Goal: Task Accomplishment & Management: Manage account settings

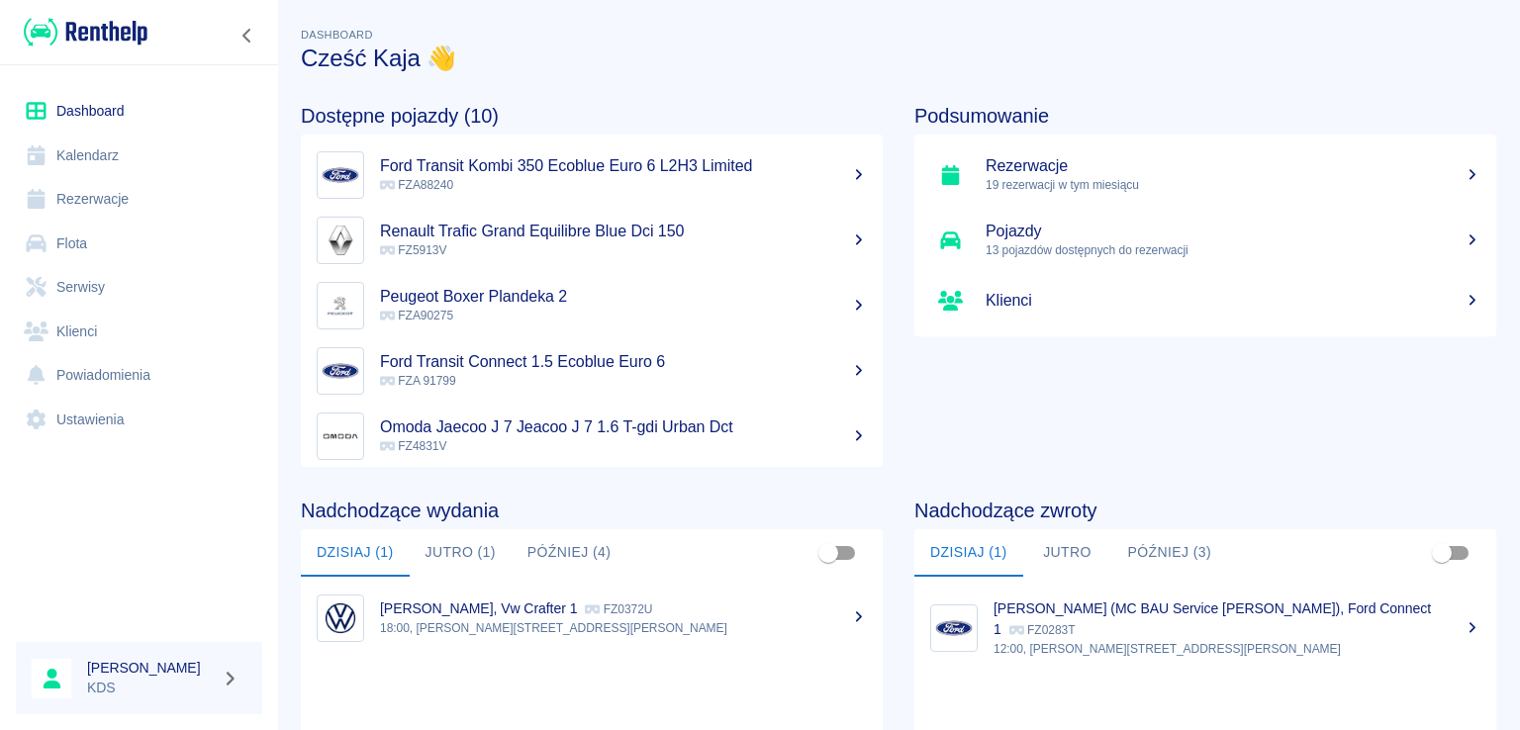
scroll to position [337, 0]
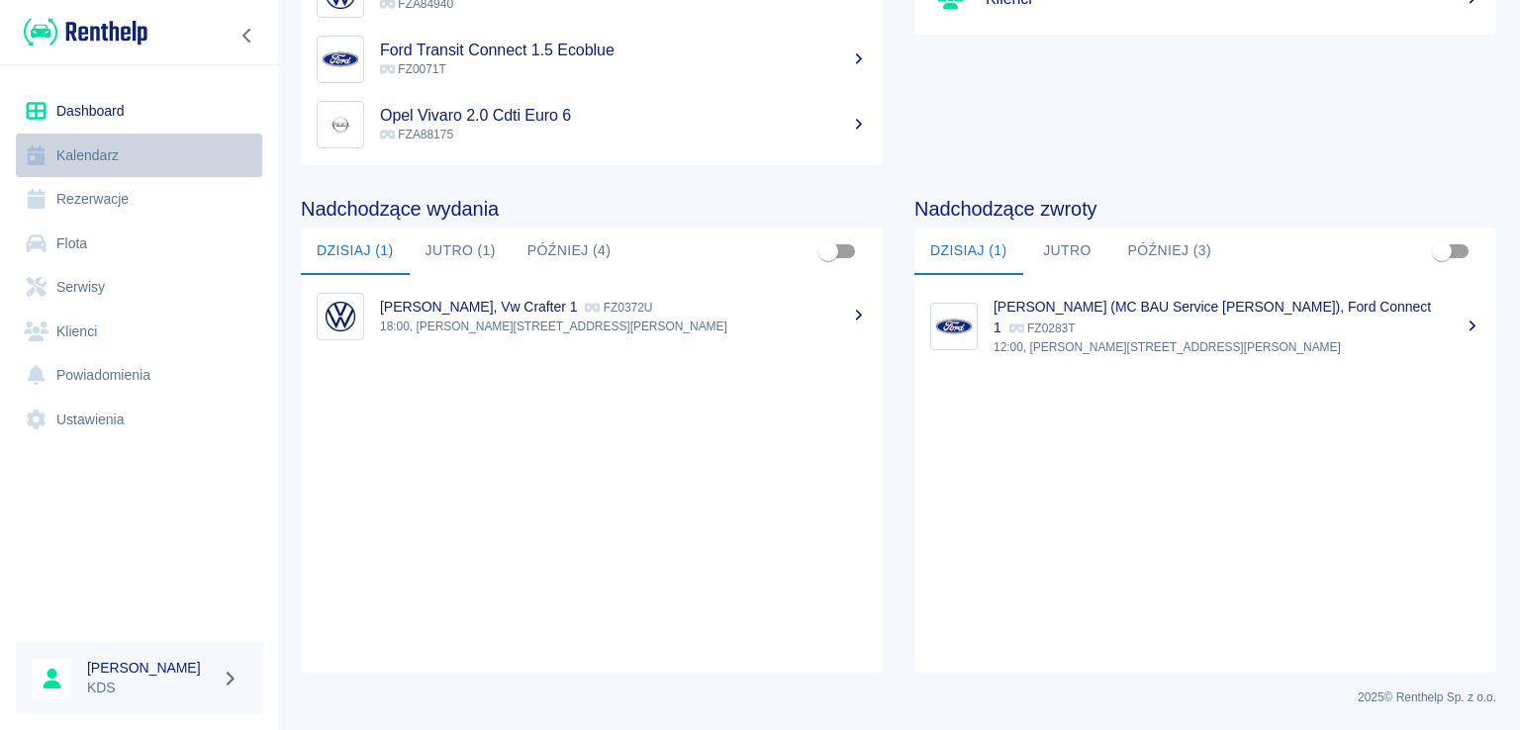
click at [116, 147] on link "Kalendarz" at bounding box center [139, 156] width 246 height 45
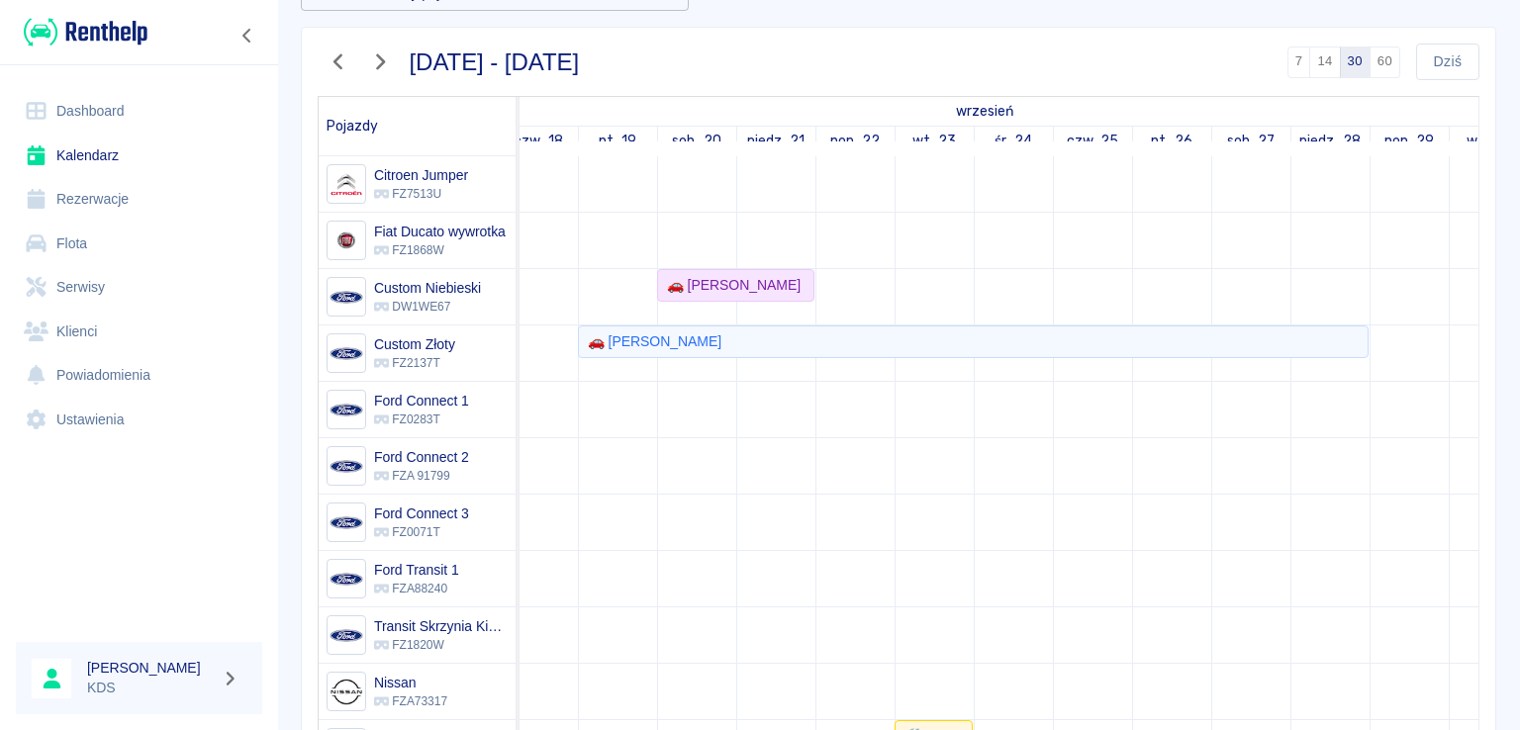
scroll to position [138, 0]
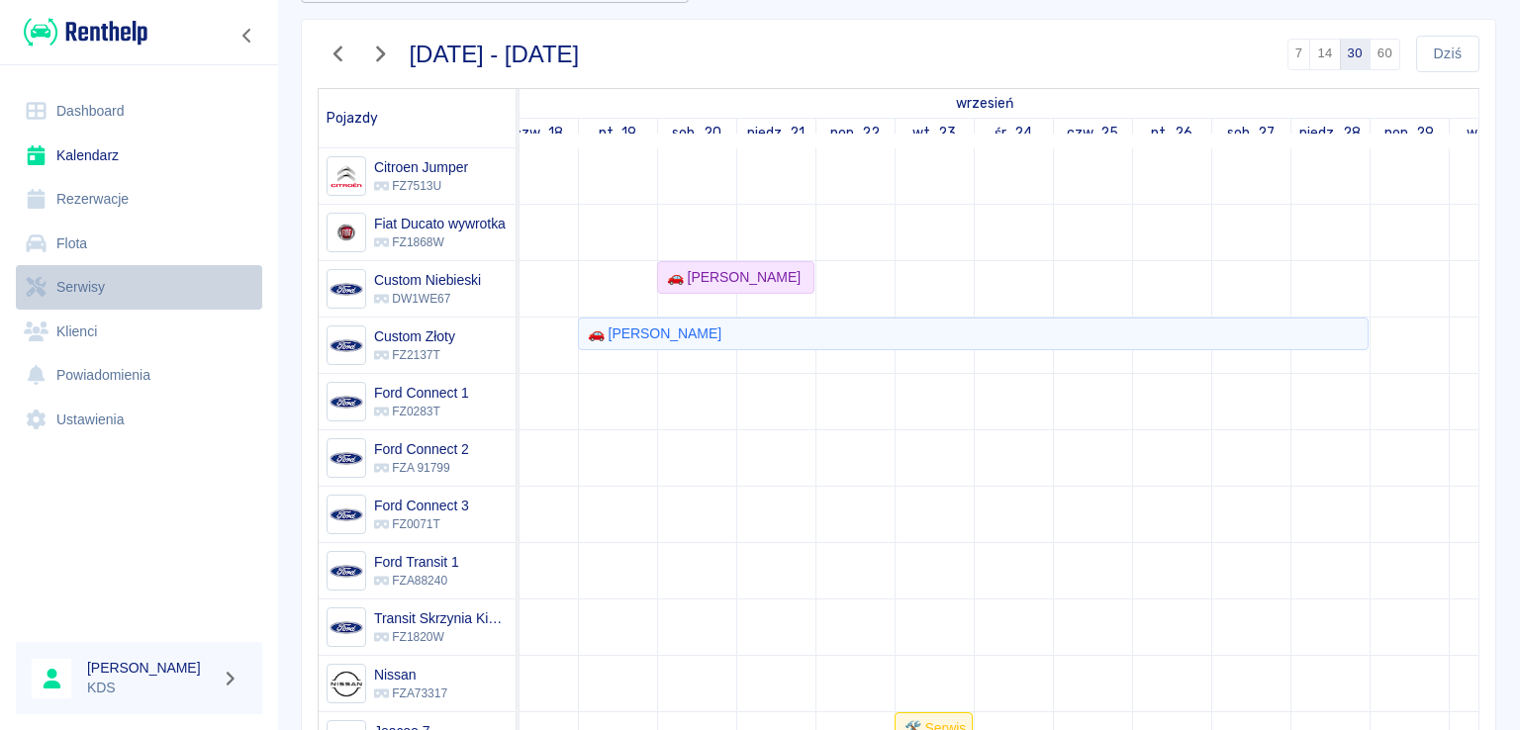
click at [87, 285] on link "Serwisy" at bounding box center [139, 287] width 246 height 45
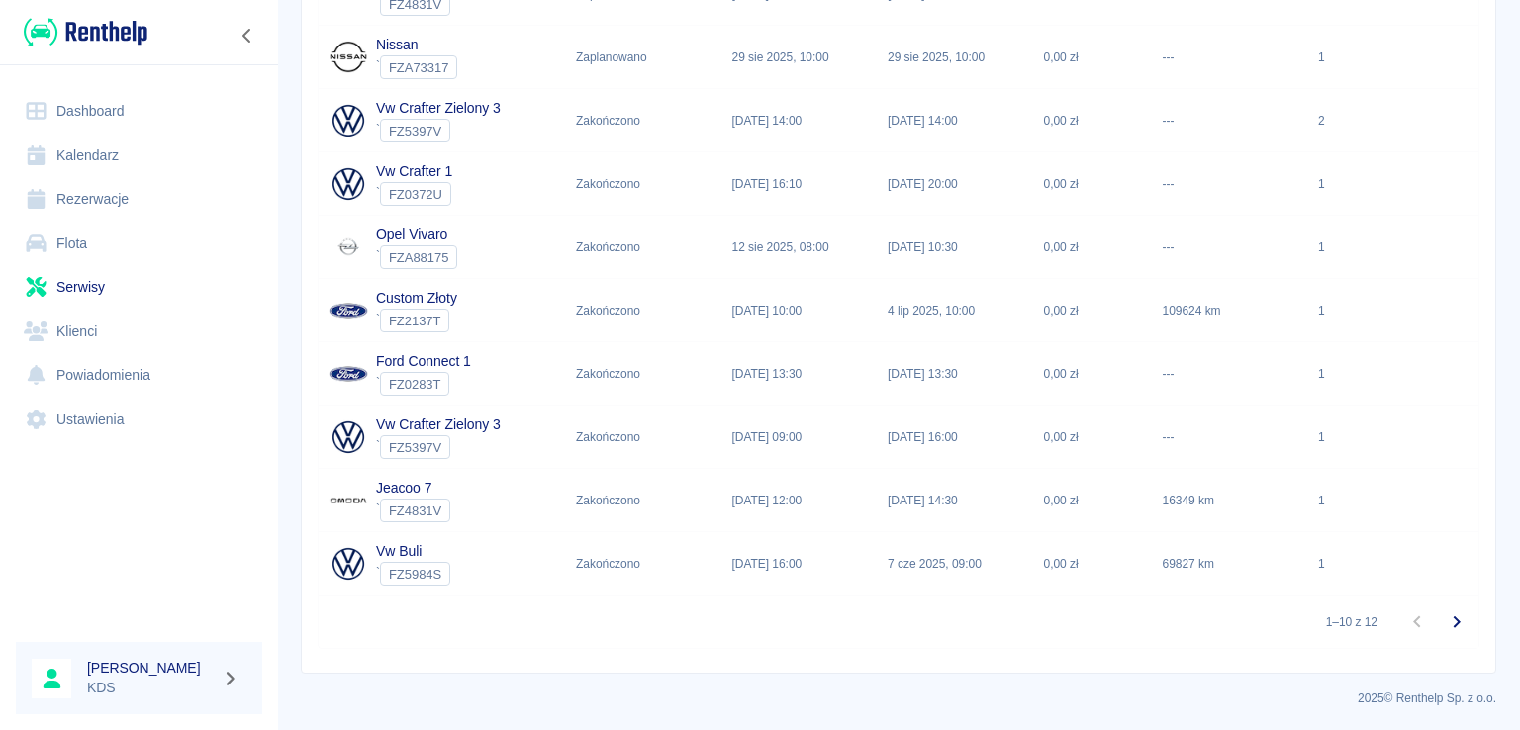
scroll to position [2, 0]
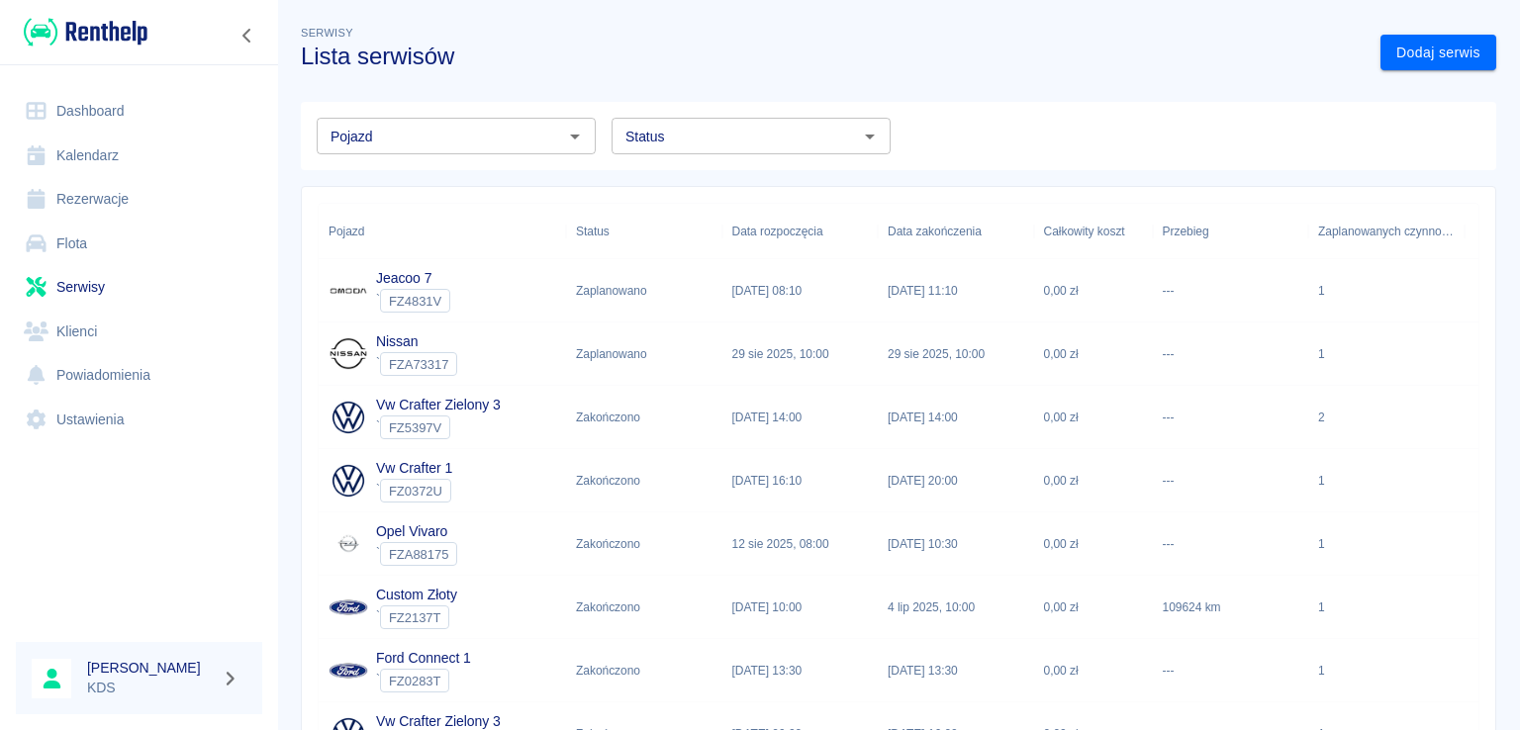
click at [107, 298] on link "Serwisy" at bounding box center [139, 287] width 246 height 45
click at [106, 235] on link "Flota" at bounding box center [139, 244] width 246 height 45
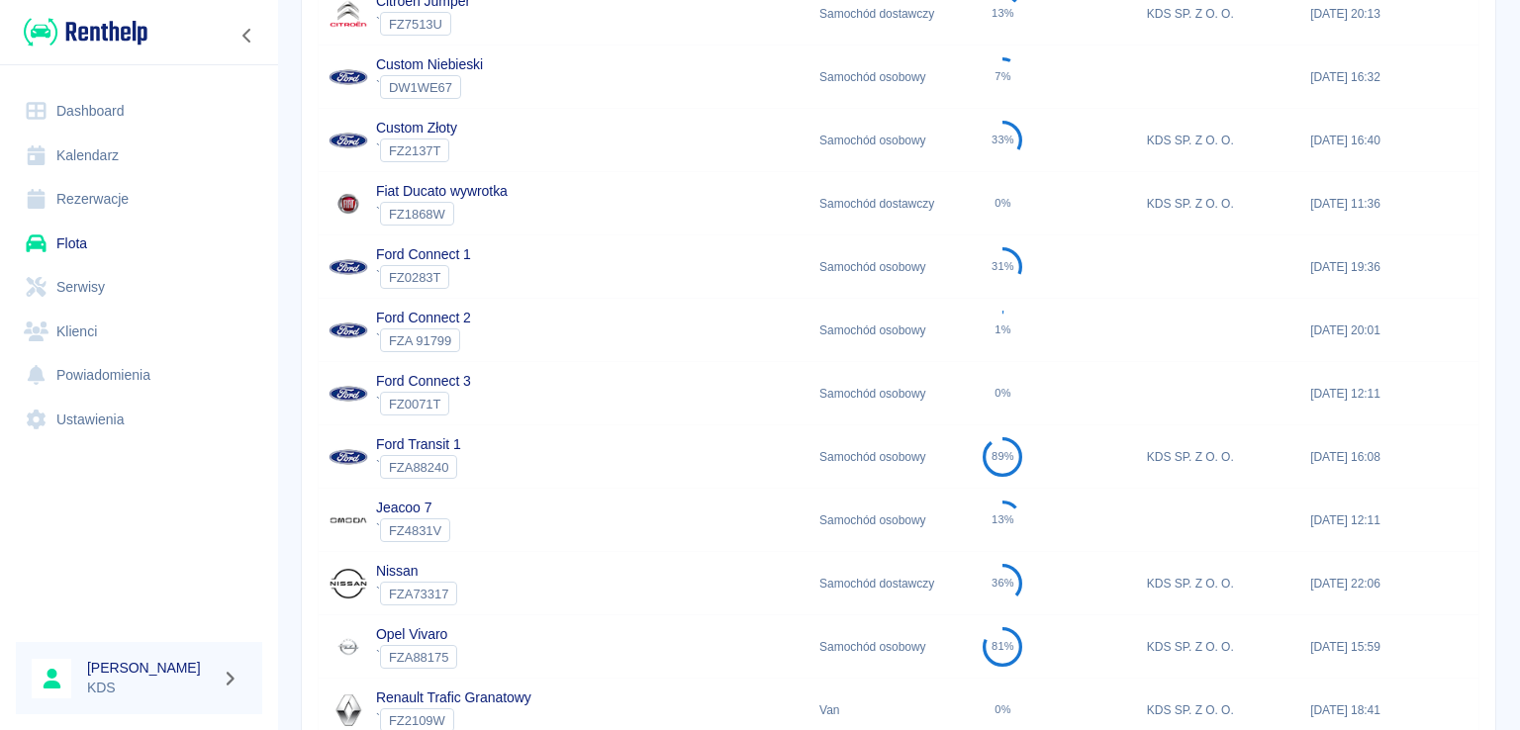
scroll to position [396, 0]
click at [519, 194] on div "Fiat Ducato wywrotka ` FZ1868W" at bounding box center [564, 202] width 491 height 63
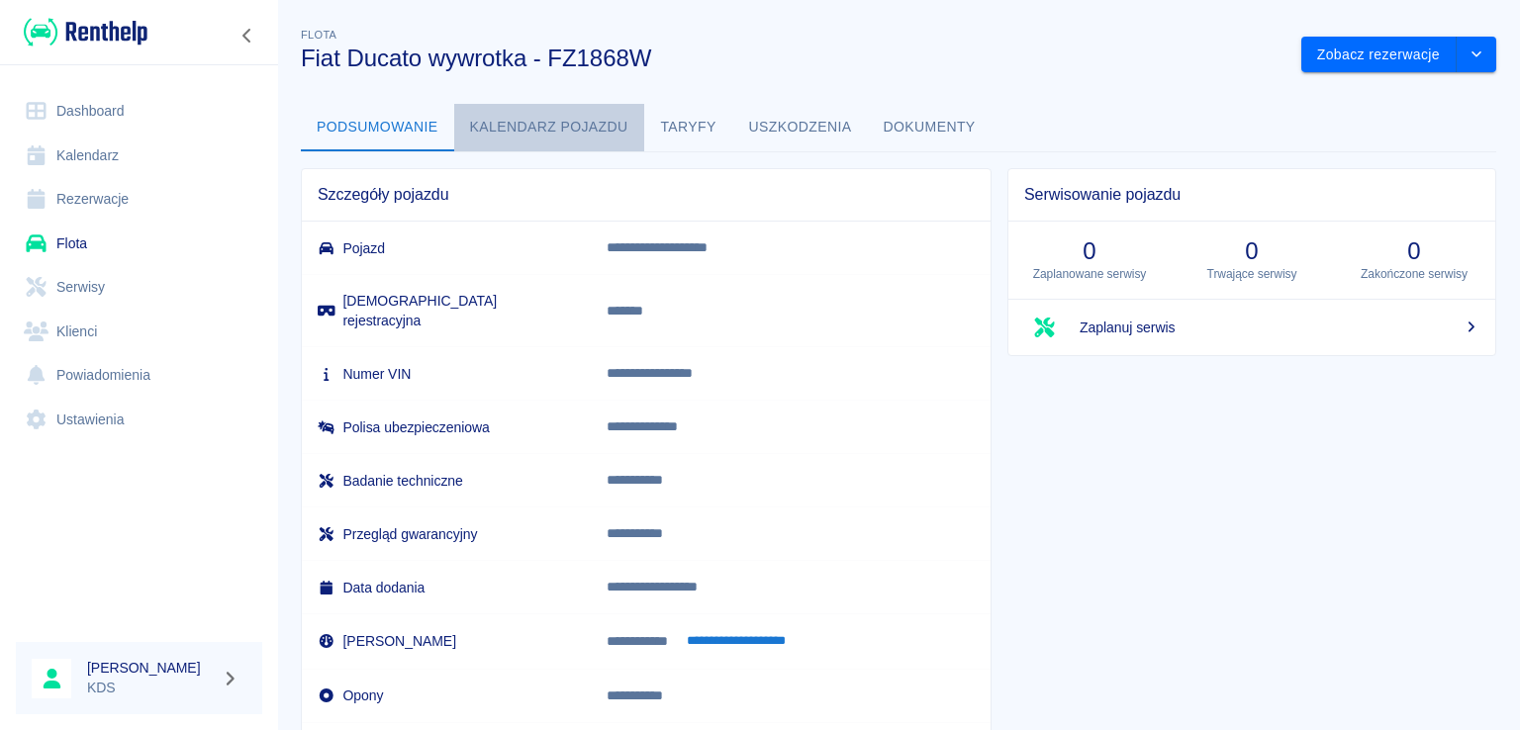
click at [503, 120] on button "Kalendarz pojazdu" at bounding box center [549, 128] width 190 height 48
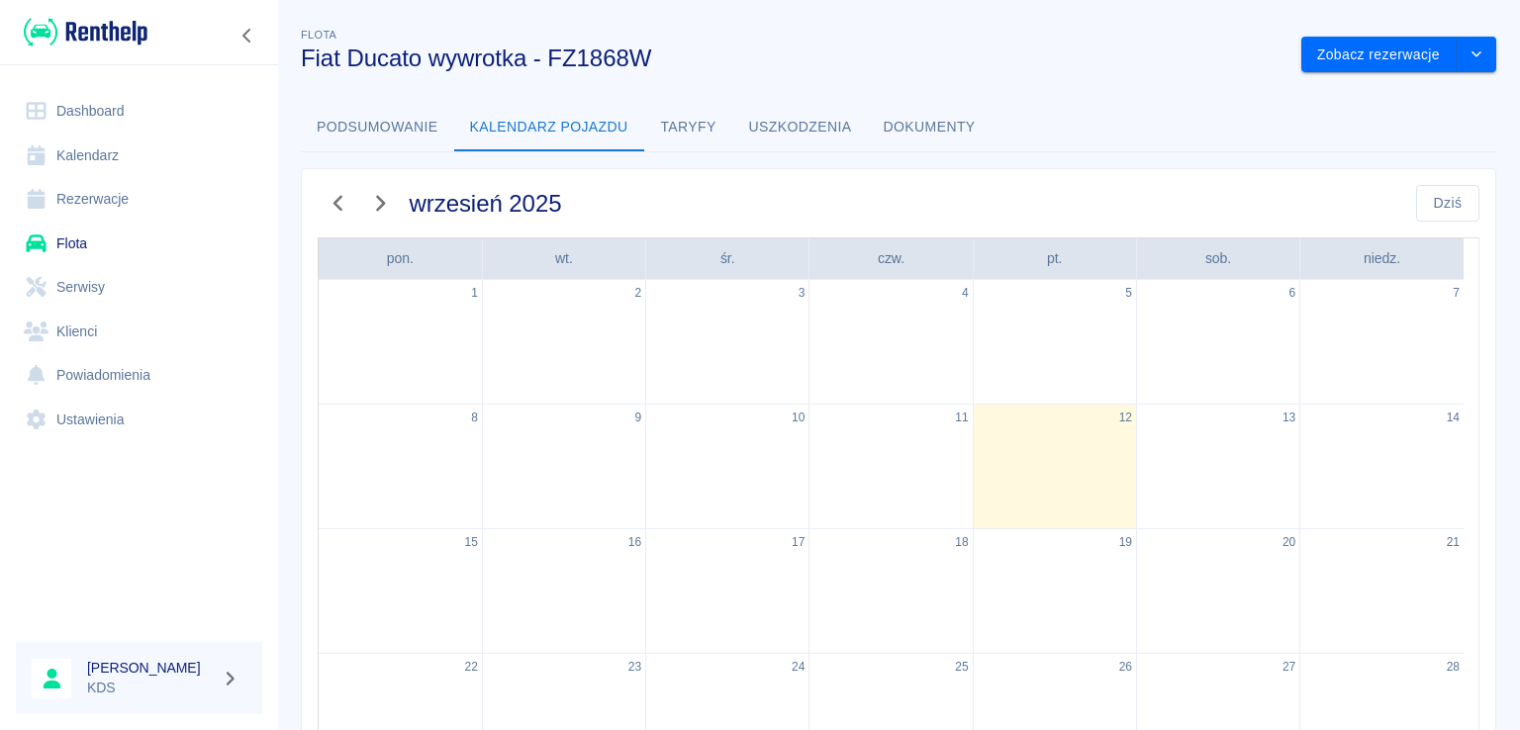
drag, startPoint x: 691, startPoint y: 121, endPoint x: 744, endPoint y: 124, distance: 53.5
click at [693, 121] on button "Taryfy" at bounding box center [688, 128] width 89 height 48
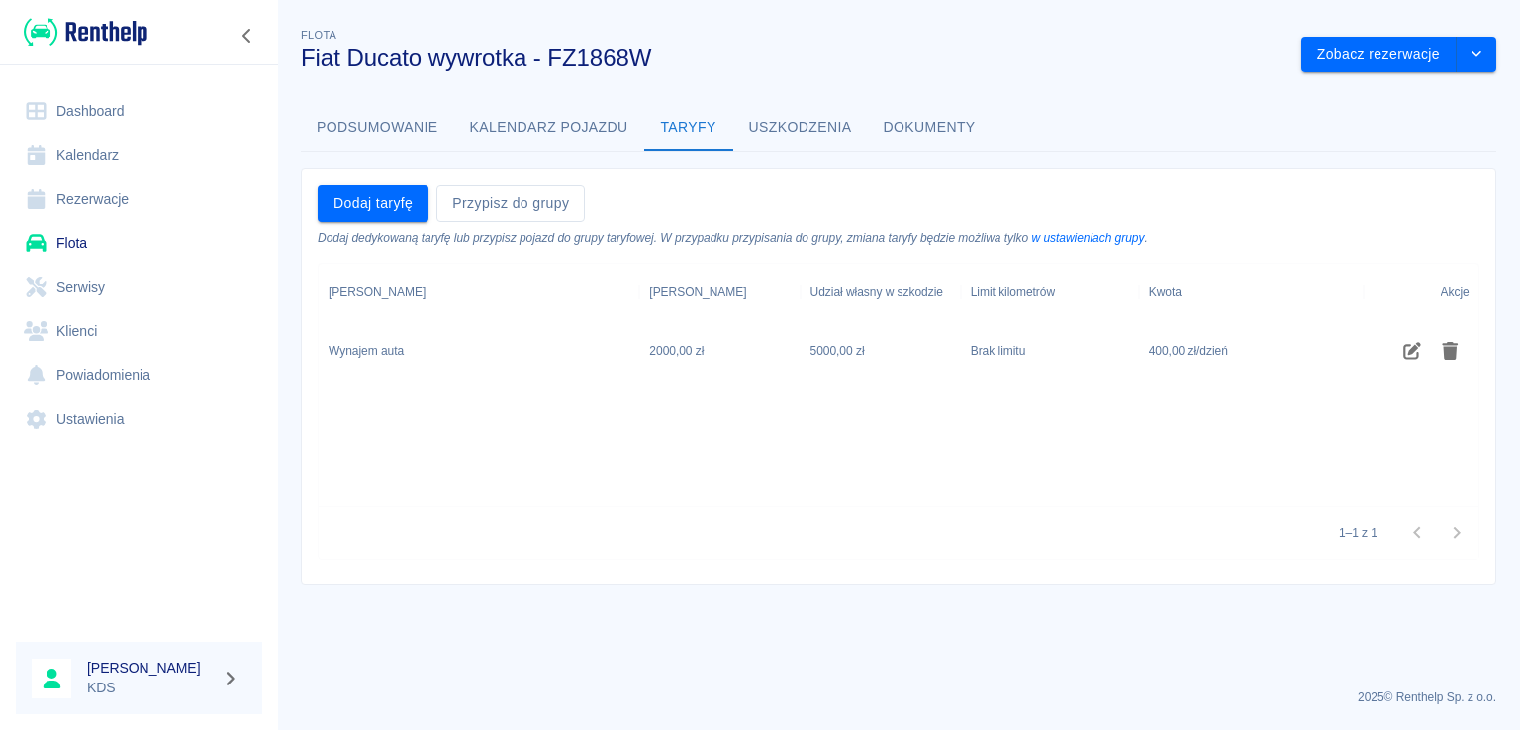
drag, startPoint x: 773, startPoint y: 117, endPoint x: 825, endPoint y: 129, distance: 53.8
click at [774, 116] on button "Uszkodzenia" at bounding box center [800, 128] width 135 height 48
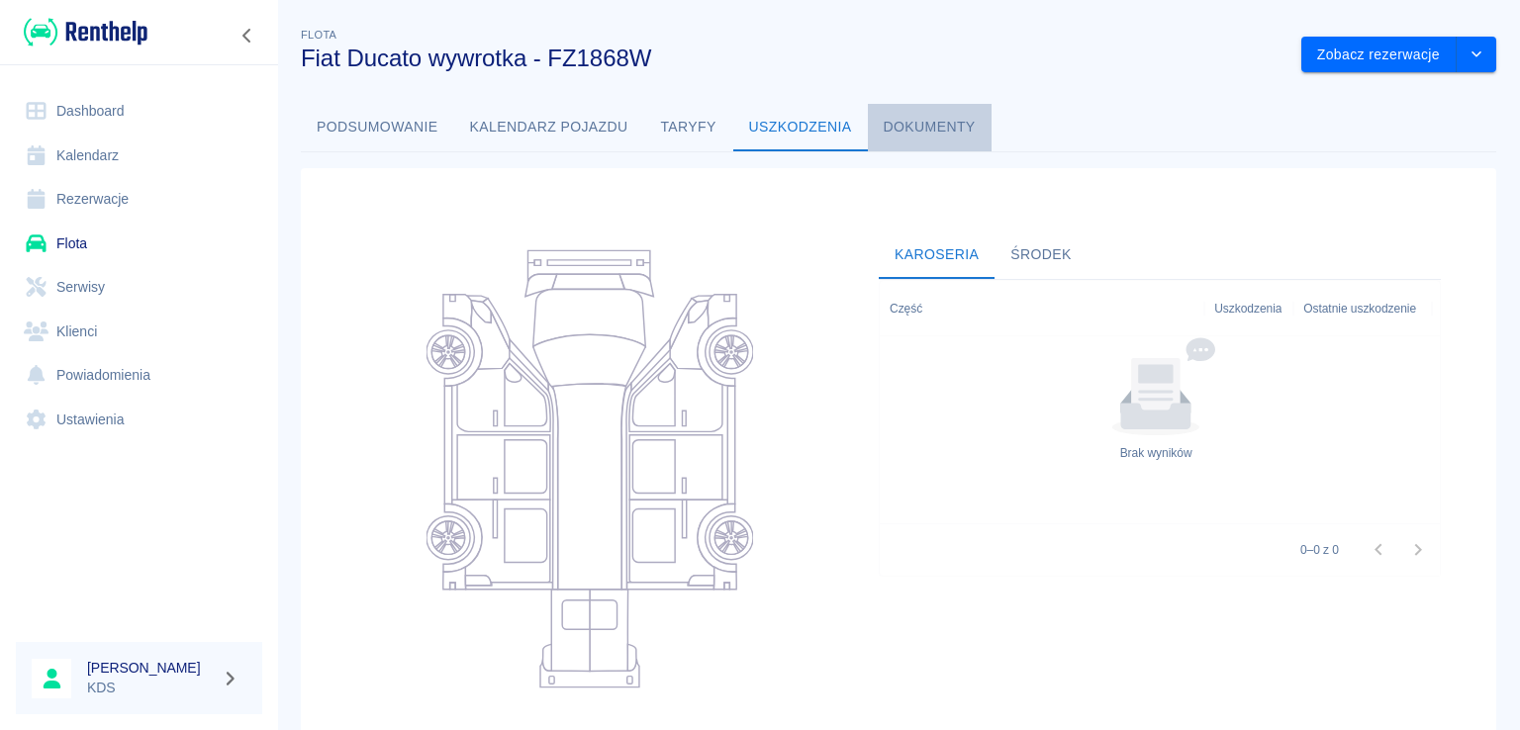
click at [934, 118] on button "Dokumenty" at bounding box center [930, 128] width 124 height 48
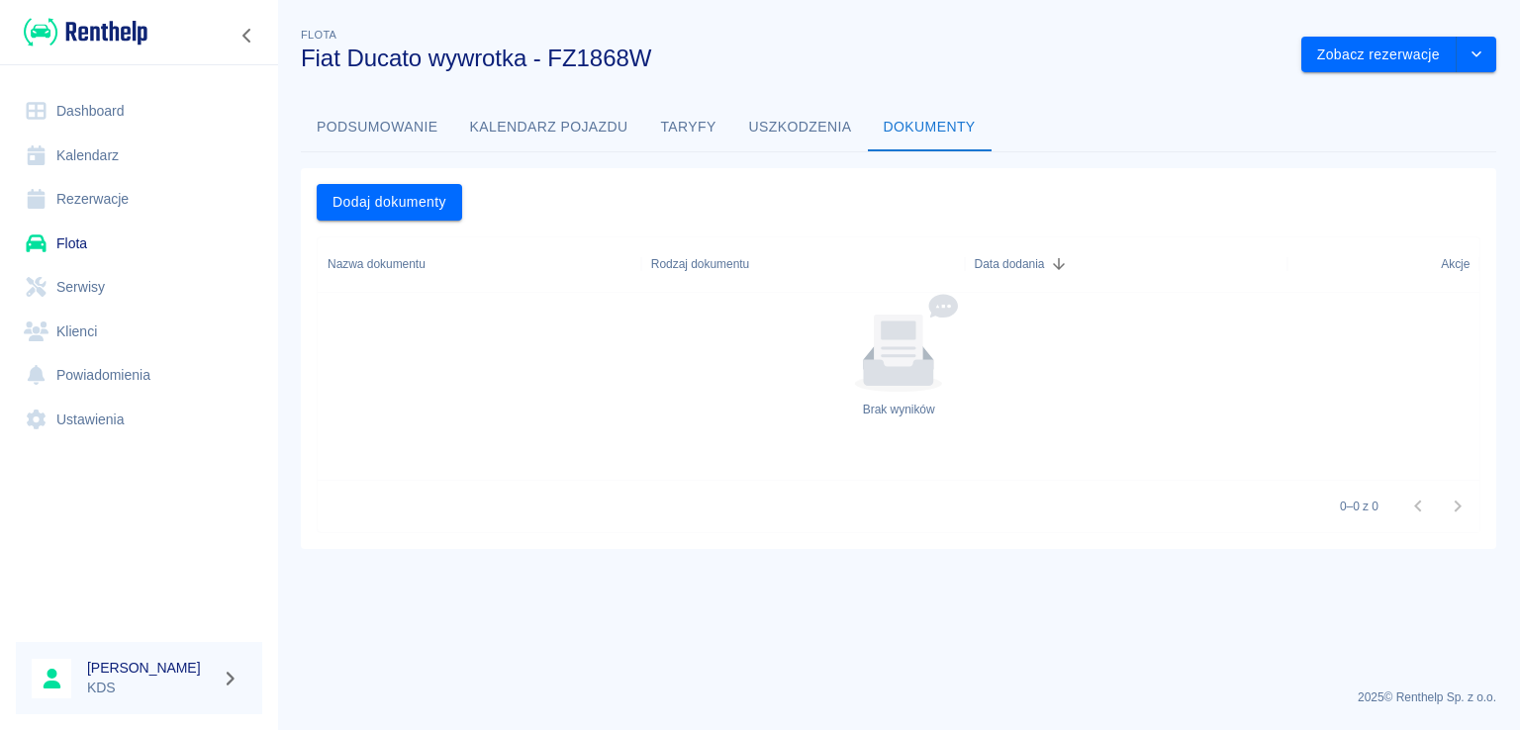
drag, startPoint x: 372, startPoint y: 130, endPoint x: 358, endPoint y: 145, distance: 21.0
click at [370, 132] on button "Podsumowanie" at bounding box center [377, 128] width 153 height 48
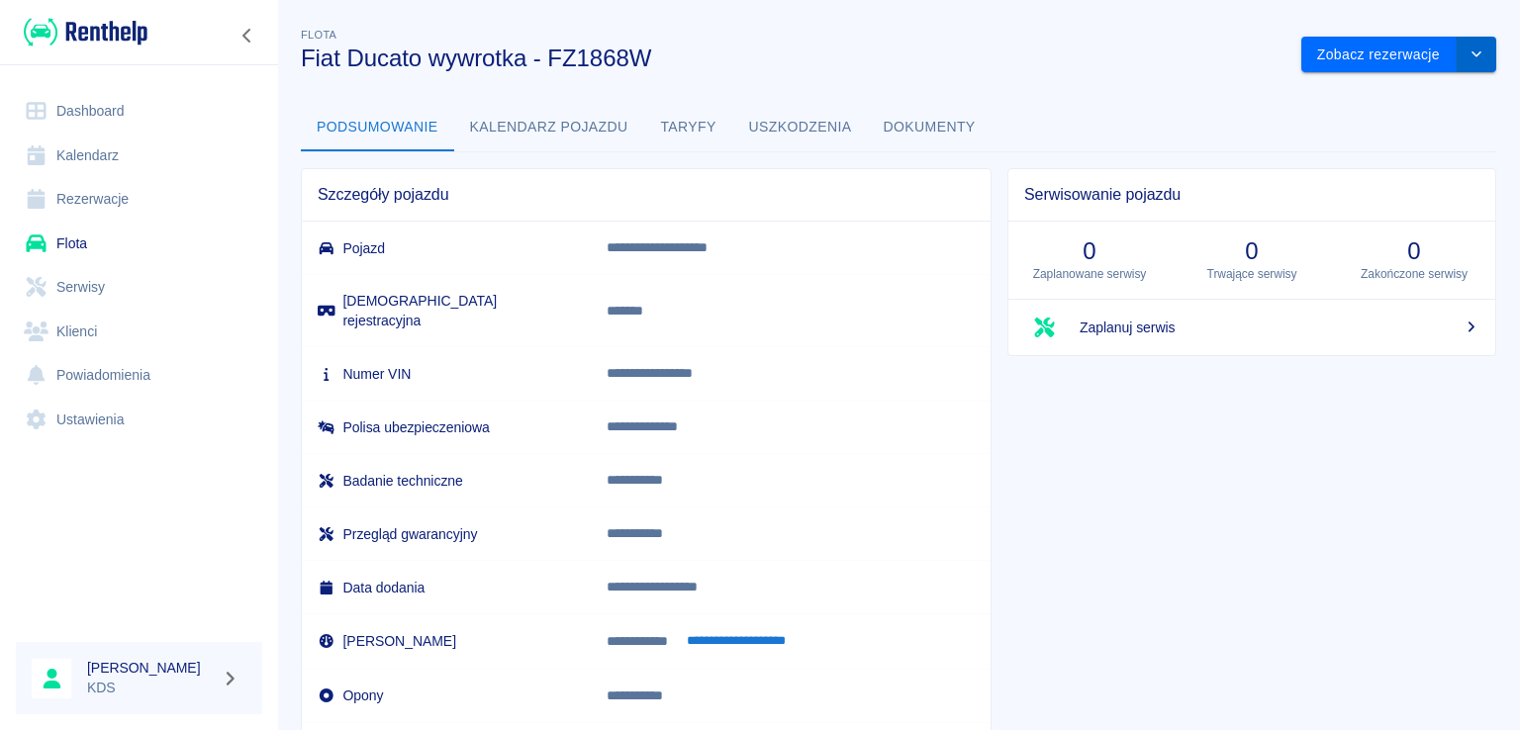
drag, startPoint x: 1491, startPoint y: 50, endPoint x: 1464, endPoint y: 65, distance: 30.6
click at [1467, 62] on div "**********" at bounding box center [898, 393] width 1243 height 770
click at [1465, 66] on button "drop-down" at bounding box center [1477, 55] width 40 height 37
click at [1368, 98] on li "Zaktualizuj dane pojazdu" at bounding box center [1385, 96] width 184 height 33
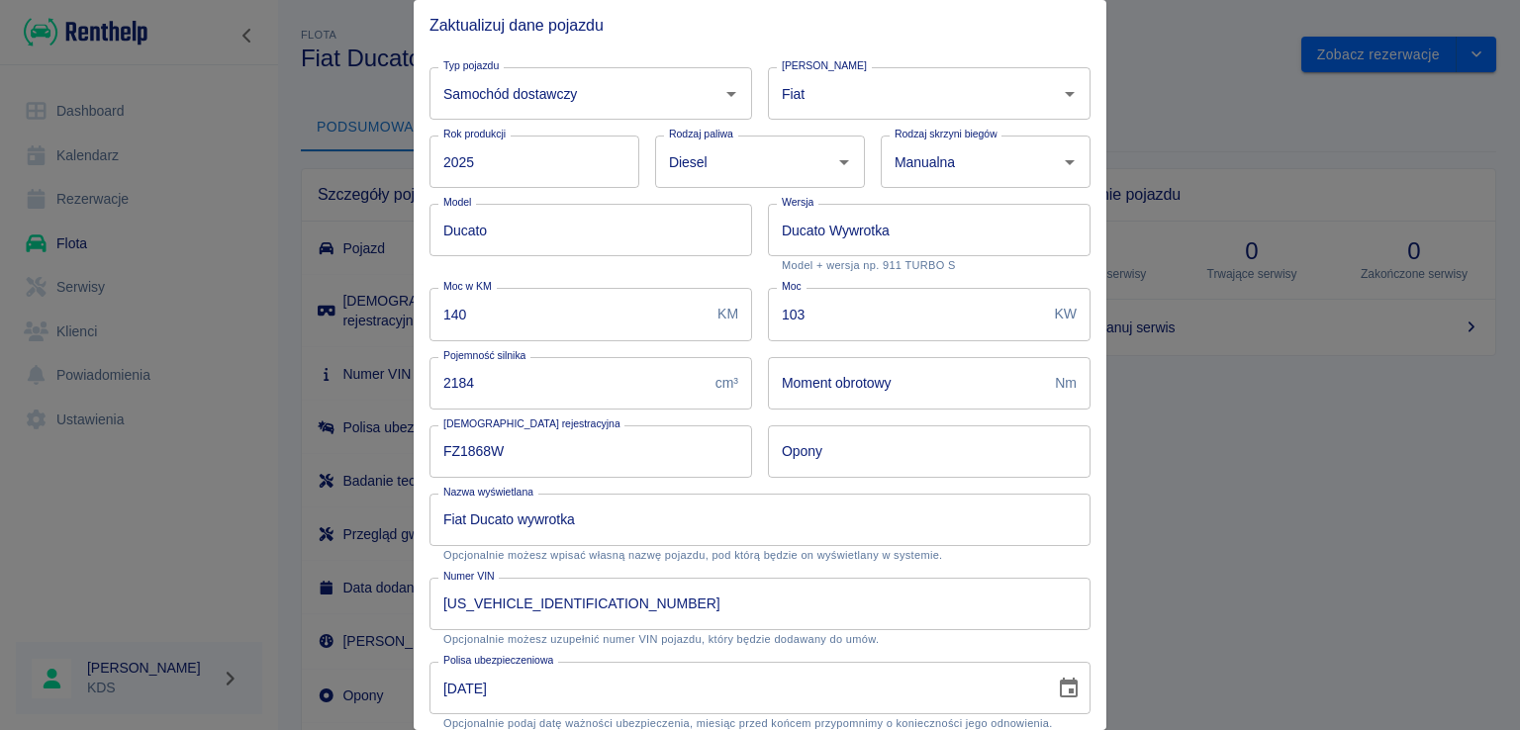
drag, startPoint x: 1214, startPoint y: 75, endPoint x: 1203, endPoint y: 90, distance: 19.0
click at [1213, 76] on div at bounding box center [760, 365] width 1520 height 730
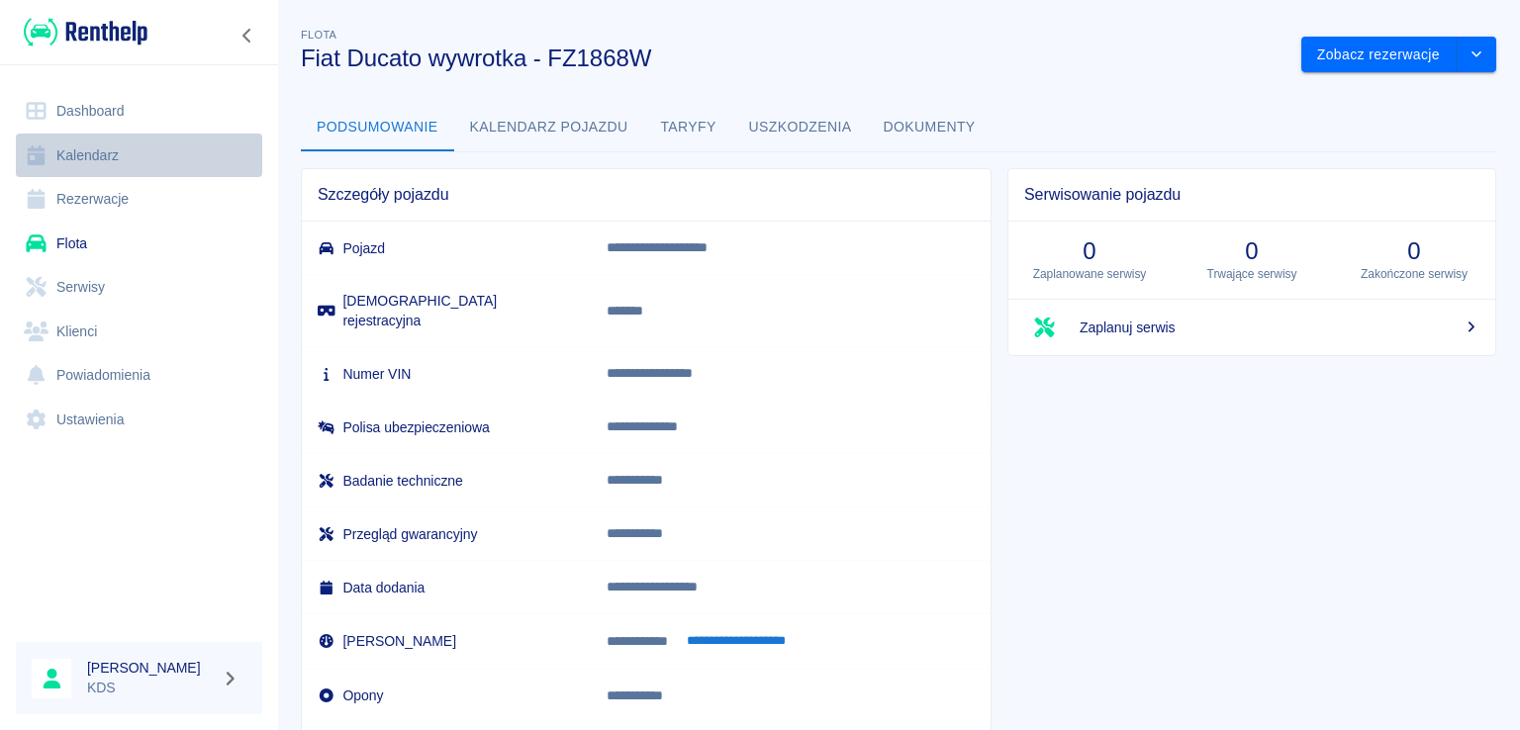
click at [131, 156] on link "Kalendarz" at bounding box center [139, 156] width 246 height 45
